Goal: Information Seeking & Learning: Learn about a topic

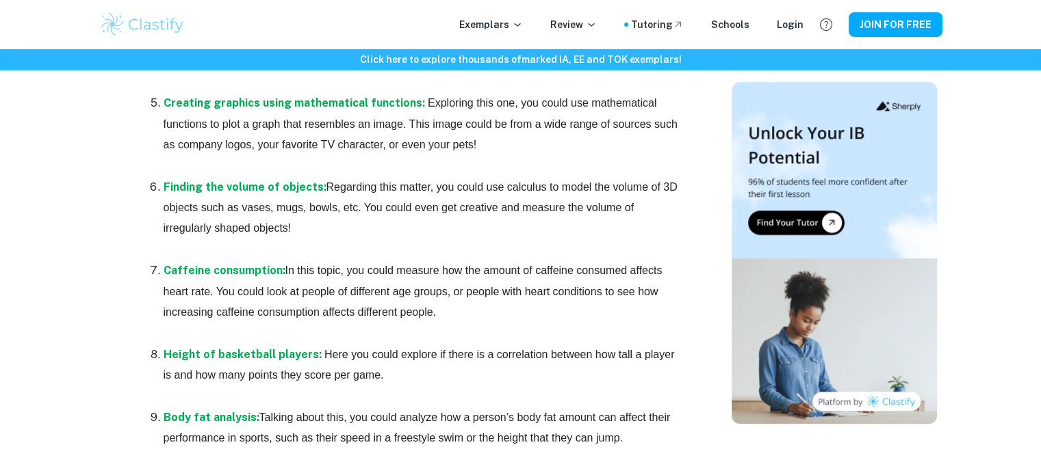
scroll to position [1157, 0]
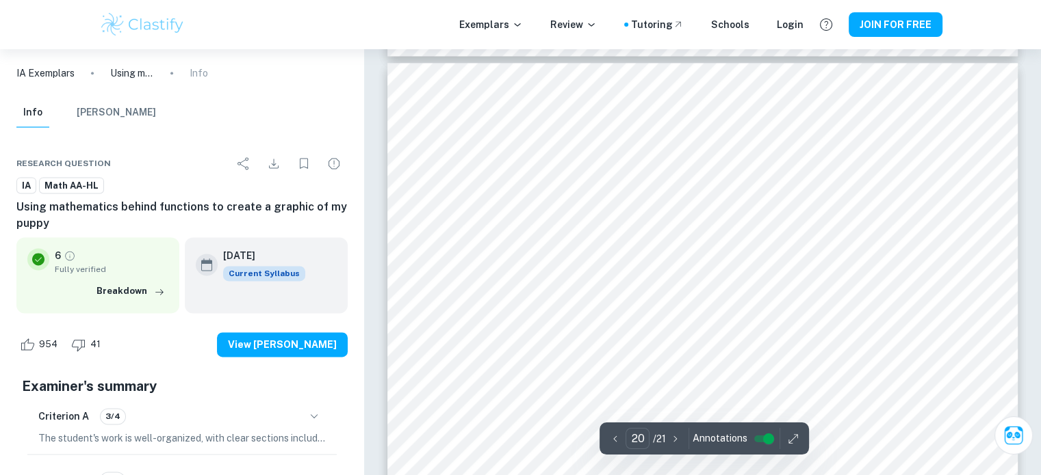
scroll to position [17495, 0]
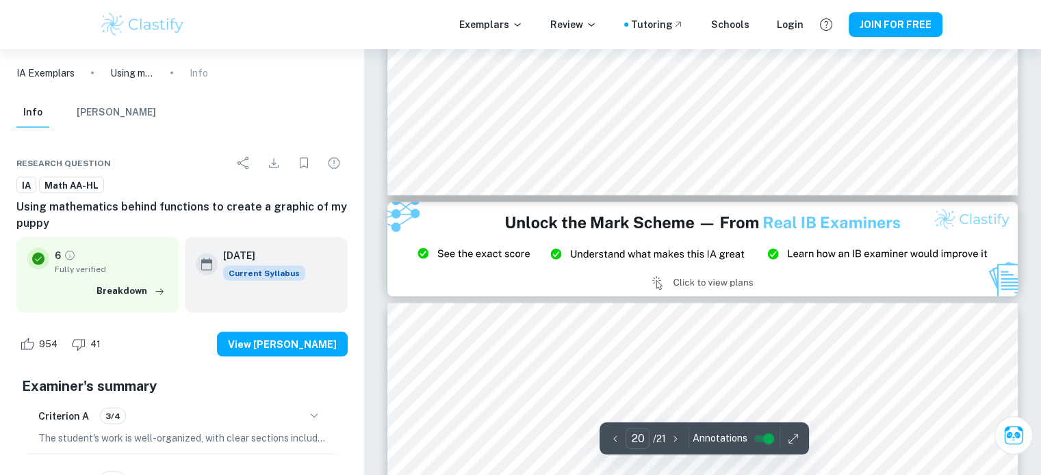
type input "21"
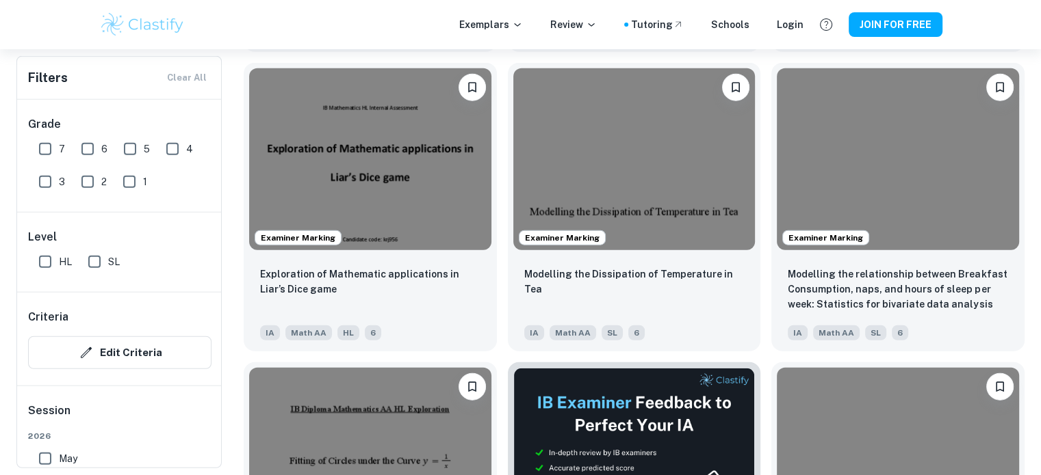
scroll to position [3418, 0]
